Goal: Find specific page/section: Find specific page/section

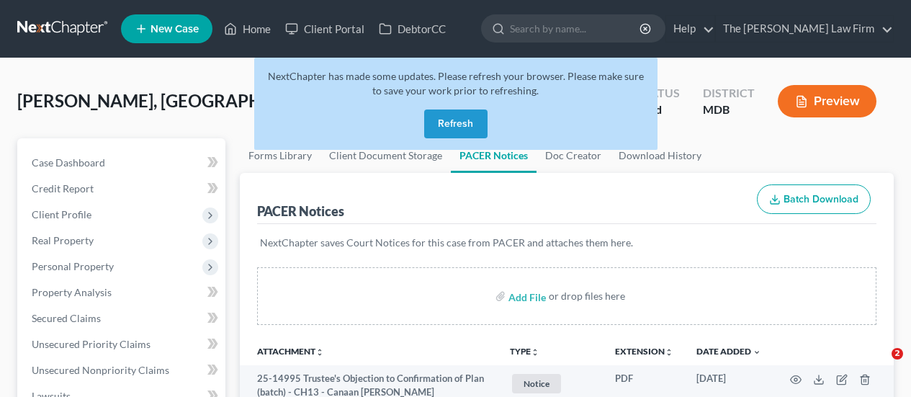
click at [465, 119] on button "Refresh" at bounding box center [455, 123] width 63 height 29
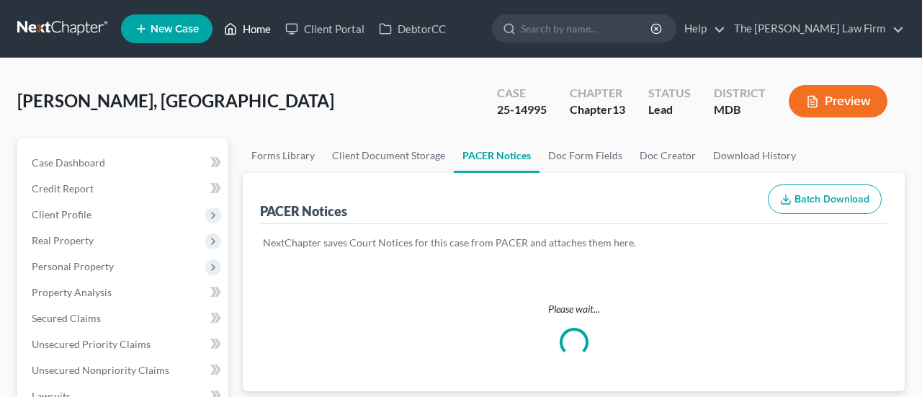
click at [259, 31] on link "Home" at bounding box center [247, 29] width 61 height 26
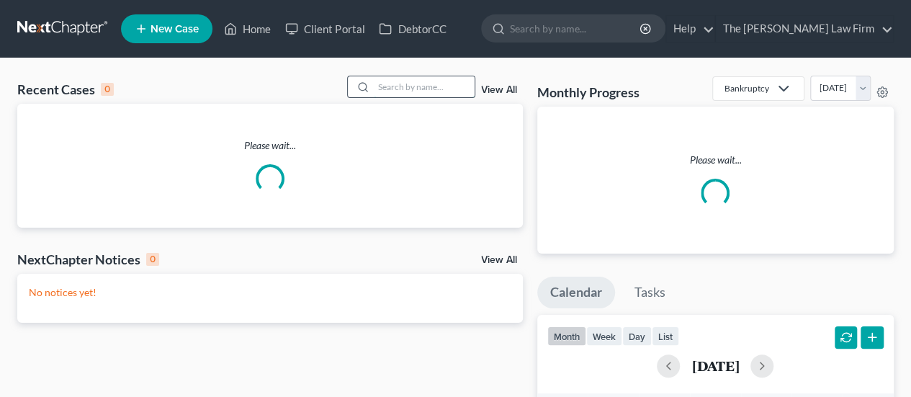
click at [398, 85] on input "search" at bounding box center [424, 86] width 101 height 21
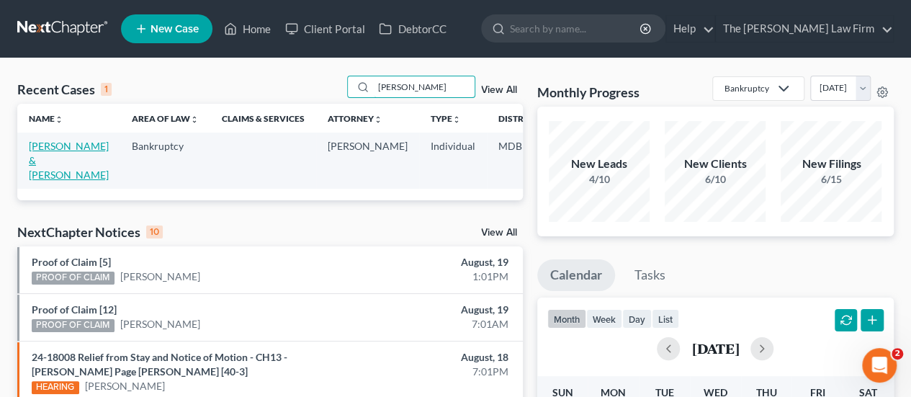
type input "[PERSON_NAME]"
click at [59, 143] on link "[PERSON_NAME] & [PERSON_NAME]" at bounding box center [69, 160] width 80 height 41
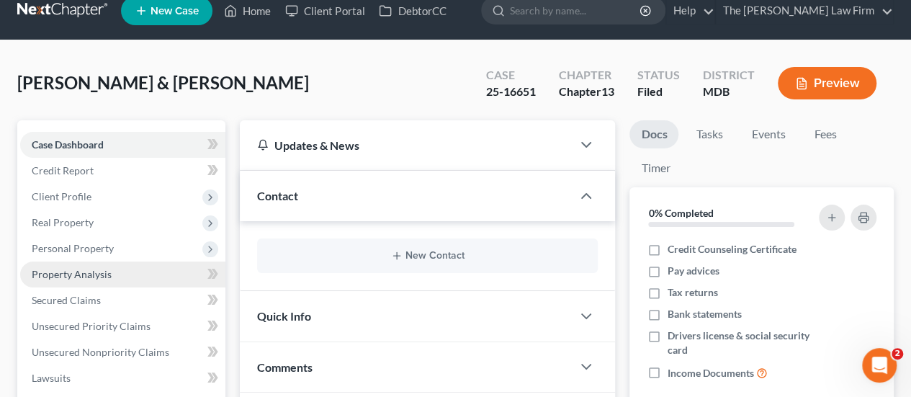
scroll to position [72, 0]
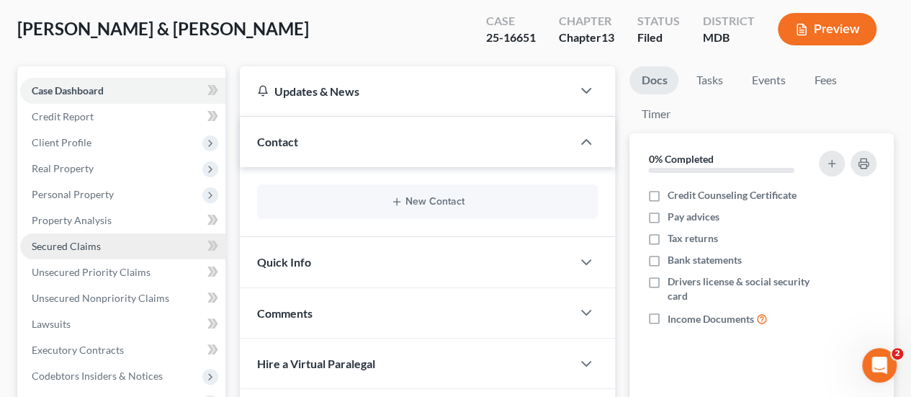
click at [89, 240] on span "Secured Claims" at bounding box center [66, 246] width 69 height 12
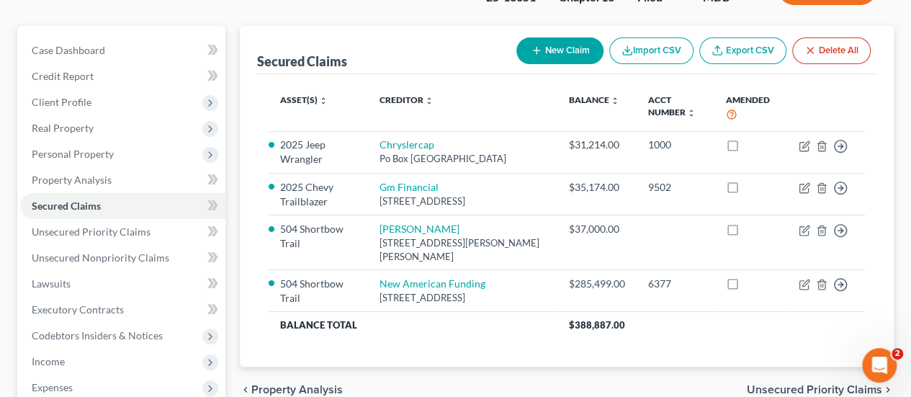
scroll to position [144, 0]
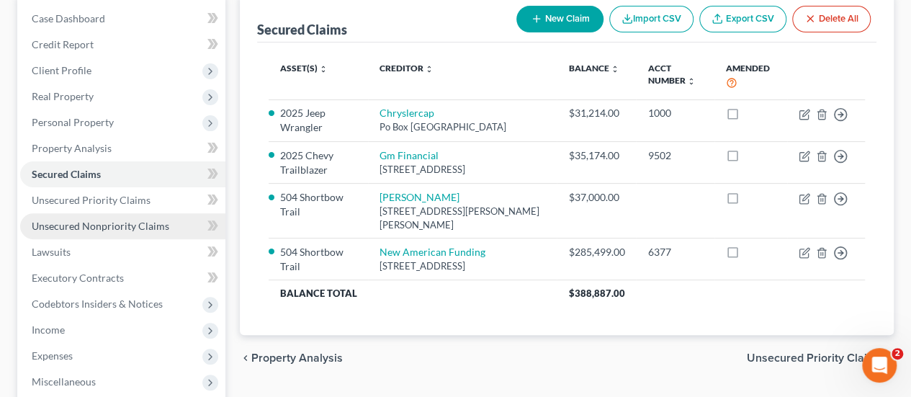
click at [78, 223] on span "Unsecured Nonpriority Claims" at bounding box center [101, 226] width 138 height 12
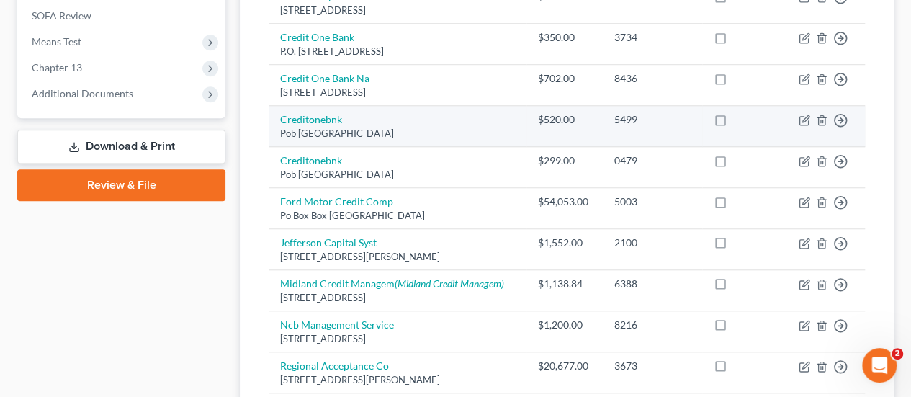
scroll to position [504, 0]
